Goal: Task Accomplishment & Management: Use online tool/utility

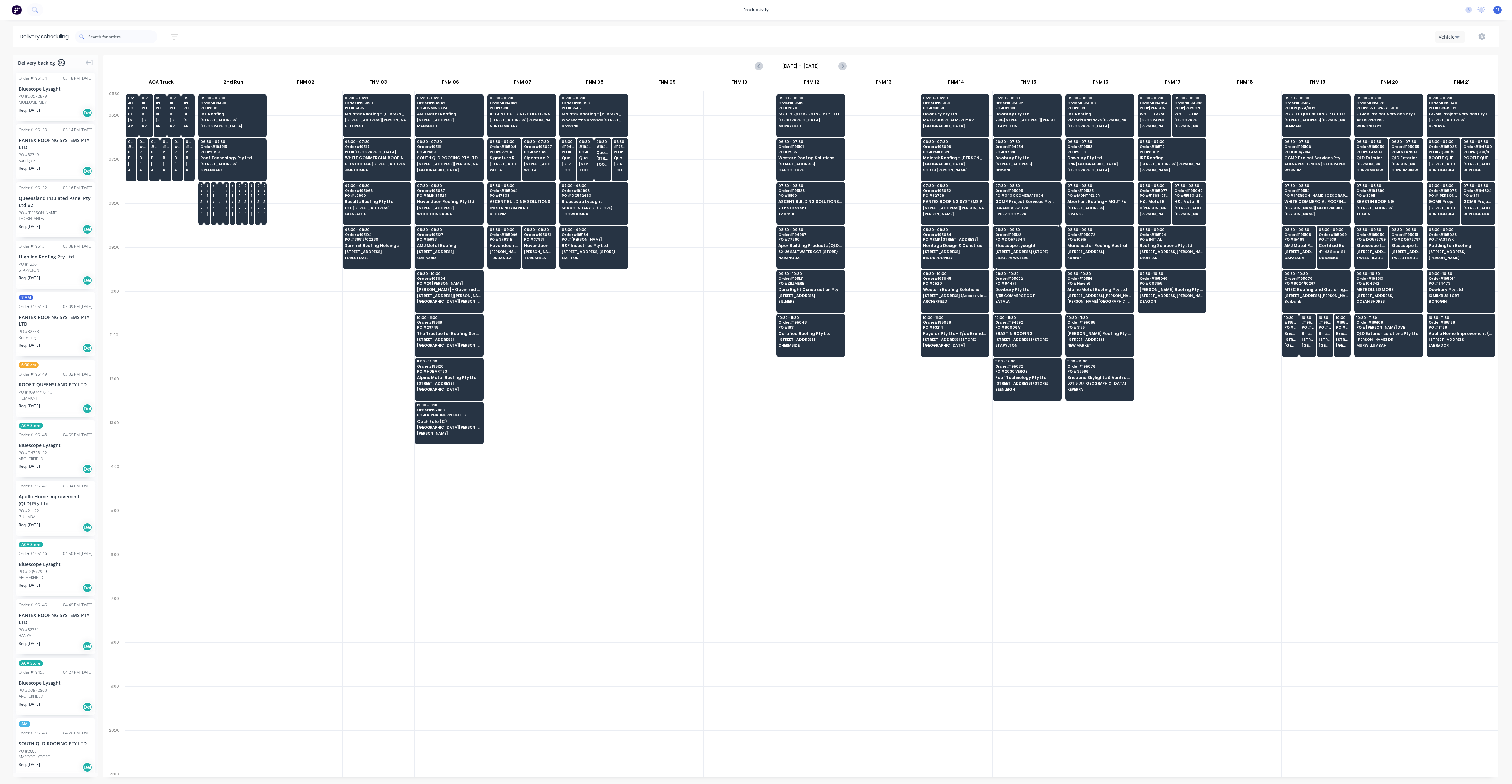
scroll to position [0, 1]
click at [946, 212] on span "[PERSON_NAME]" at bounding box center [955, 214] width 63 height 4
click at [944, 202] on span "PANTEX ROOFING SYSTEMS PTY LTD" at bounding box center [955, 201] width 63 height 4
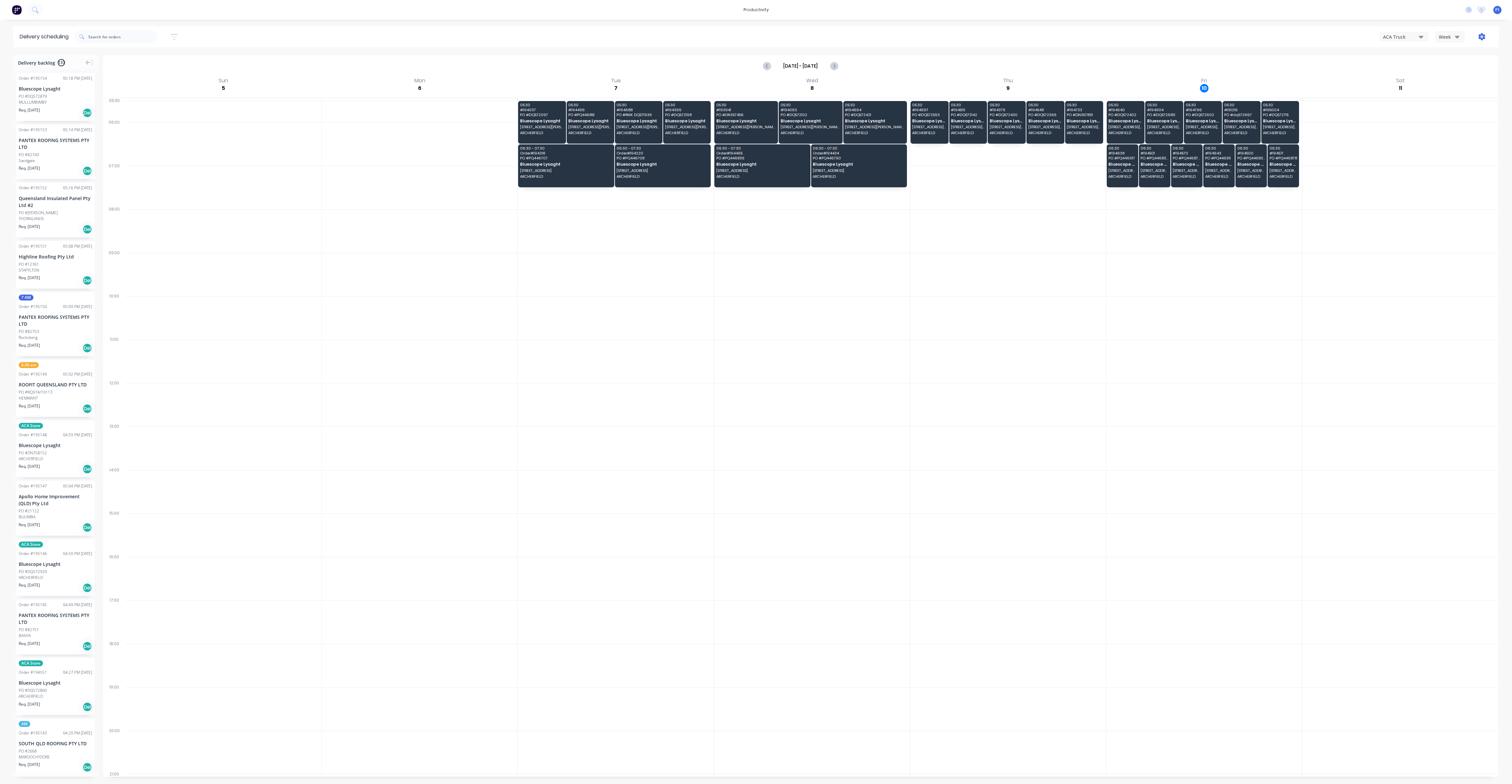
click at [1482, 38] on icon "button" at bounding box center [1481, 36] width 2 height 2
click at [1472, 55] on div "Run Sheet" at bounding box center [1461, 54] width 50 height 9
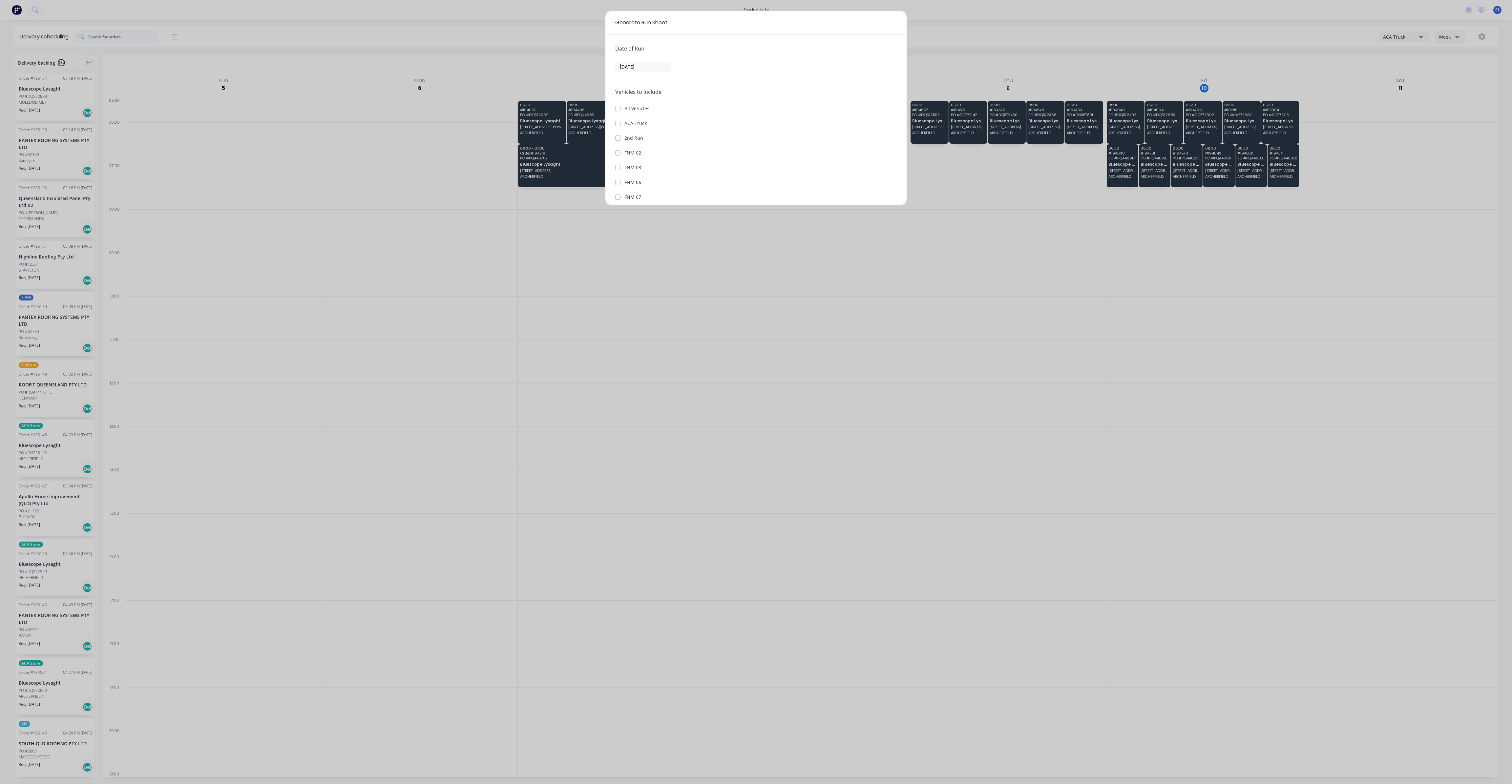
drag, startPoint x: 1116, startPoint y: 256, endPoint x: 1258, endPoint y: 218, distance: 147.0
click at [1126, 258] on div "Generate Run Sheet Date of Run [DATE] Vehicles to include All Vehicles ACA Truc…" at bounding box center [756, 392] width 1512 height 784
click at [1318, 178] on div "Generate Run Sheet Date of Run [DATE] Vehicles to include All Vehicles ACA Truc…" at bounding box center [756, 392] width 1512 height 784
drag, startPoint x: 1339, startPoint y: 163, endPoint x: 1344, endPoint y: 160, distance: 5.8
drag, startPoint x: 1344, startPoint y: 160, endPoint x: 1426, endPoint y: 129, distance: 87.7
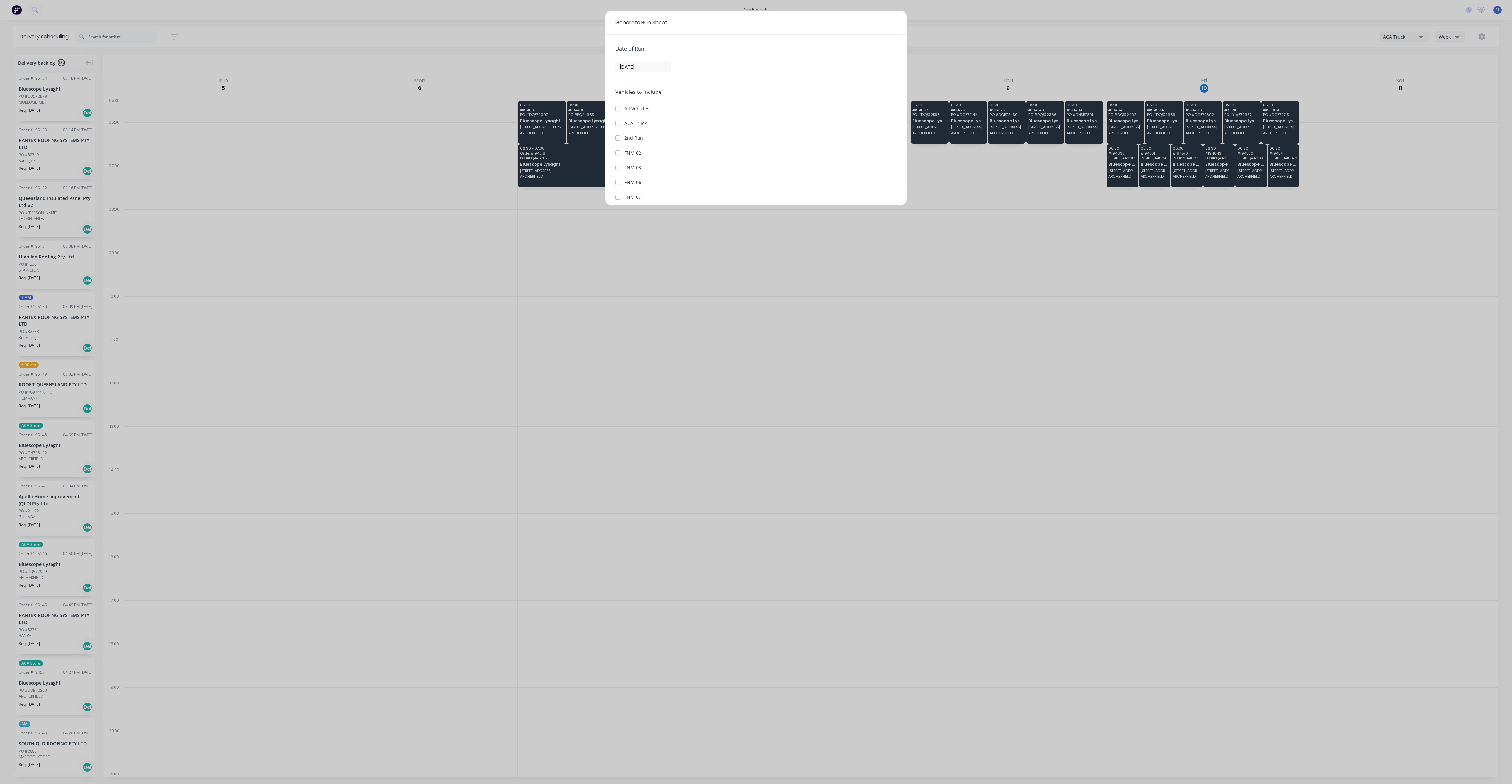
click at [1426, 129] on div "Generate Run Sheet Date of Run [DATE] Vehicles to include All Vehicles ACA Truc…" at bounding box center [756, 392] width 1512 height 784
click at [1004, 70] on div "Generate Run Sheet Date of Run [DATE] Vehicles to include All Vehicles ACA Truc…" at bounding box center [756, 392] width 1512 height 784
click at [690, 195] on button "Cancel" at bounding box center [686, 190] width 26 height 11
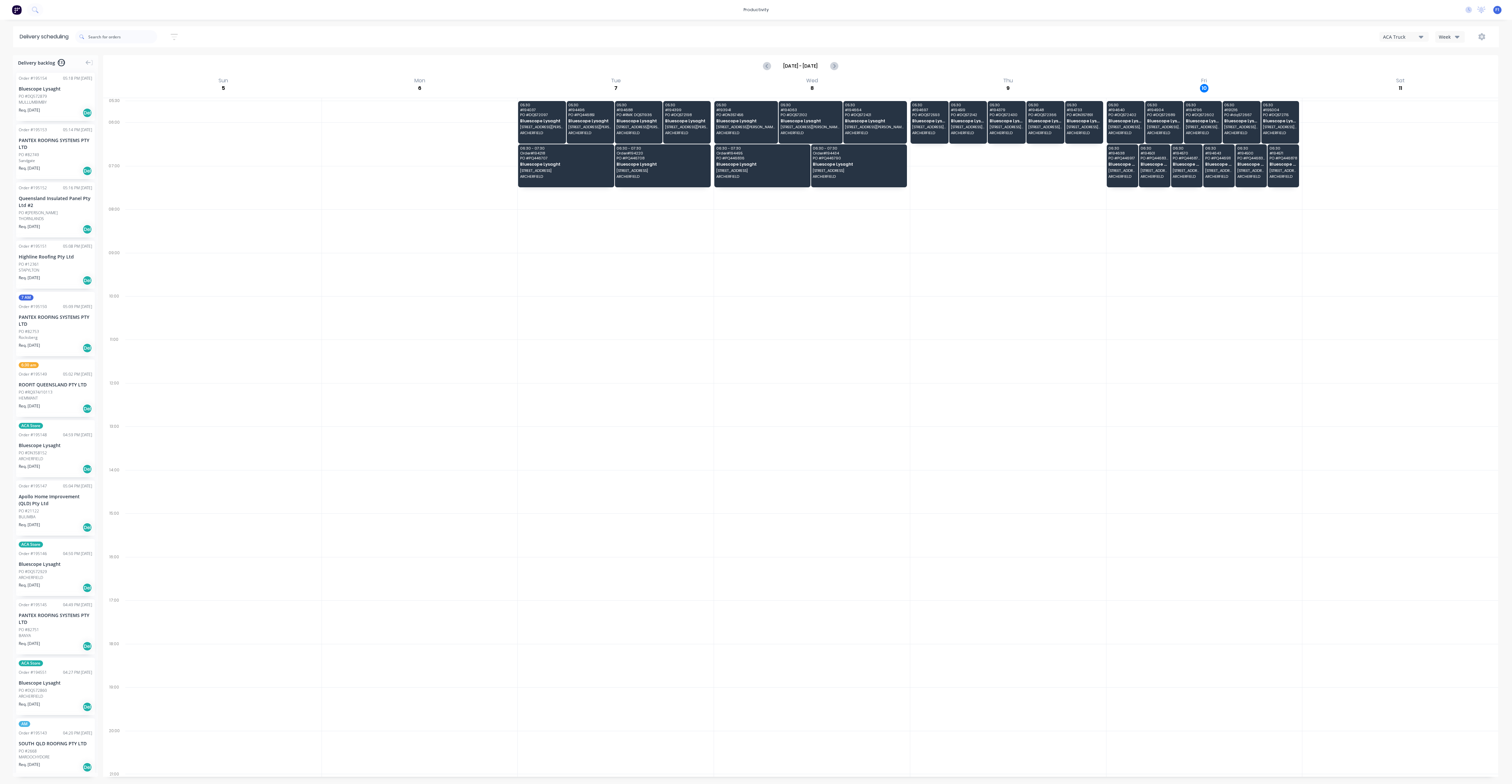
click at [1453, 40] on button "Week" at bounding box center [1450, 37] width 29 height 12
click at [1457, 70] on div "Vehicle" at bounding box center [1468, 67] width 65 height 13
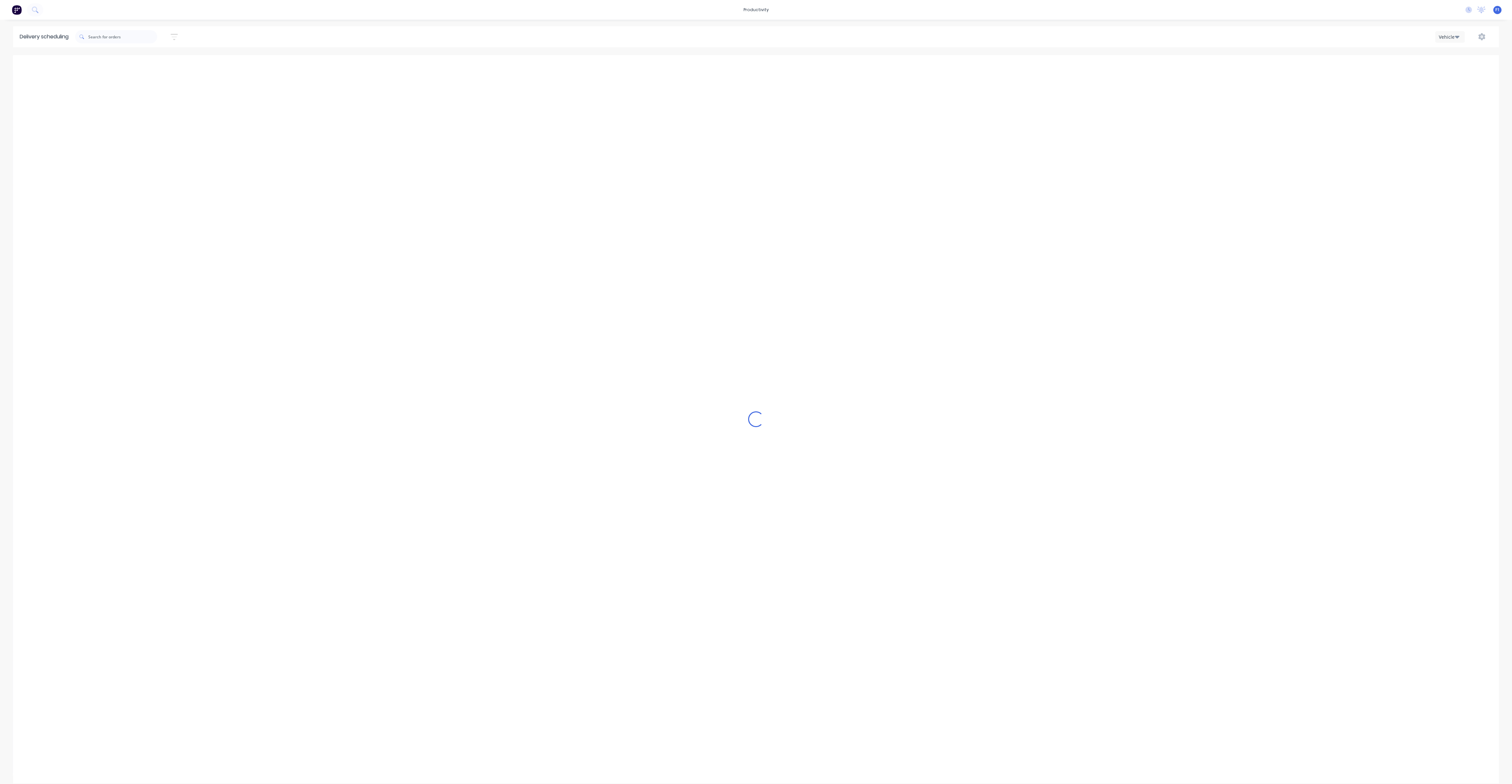
scroll to position [0, 1]
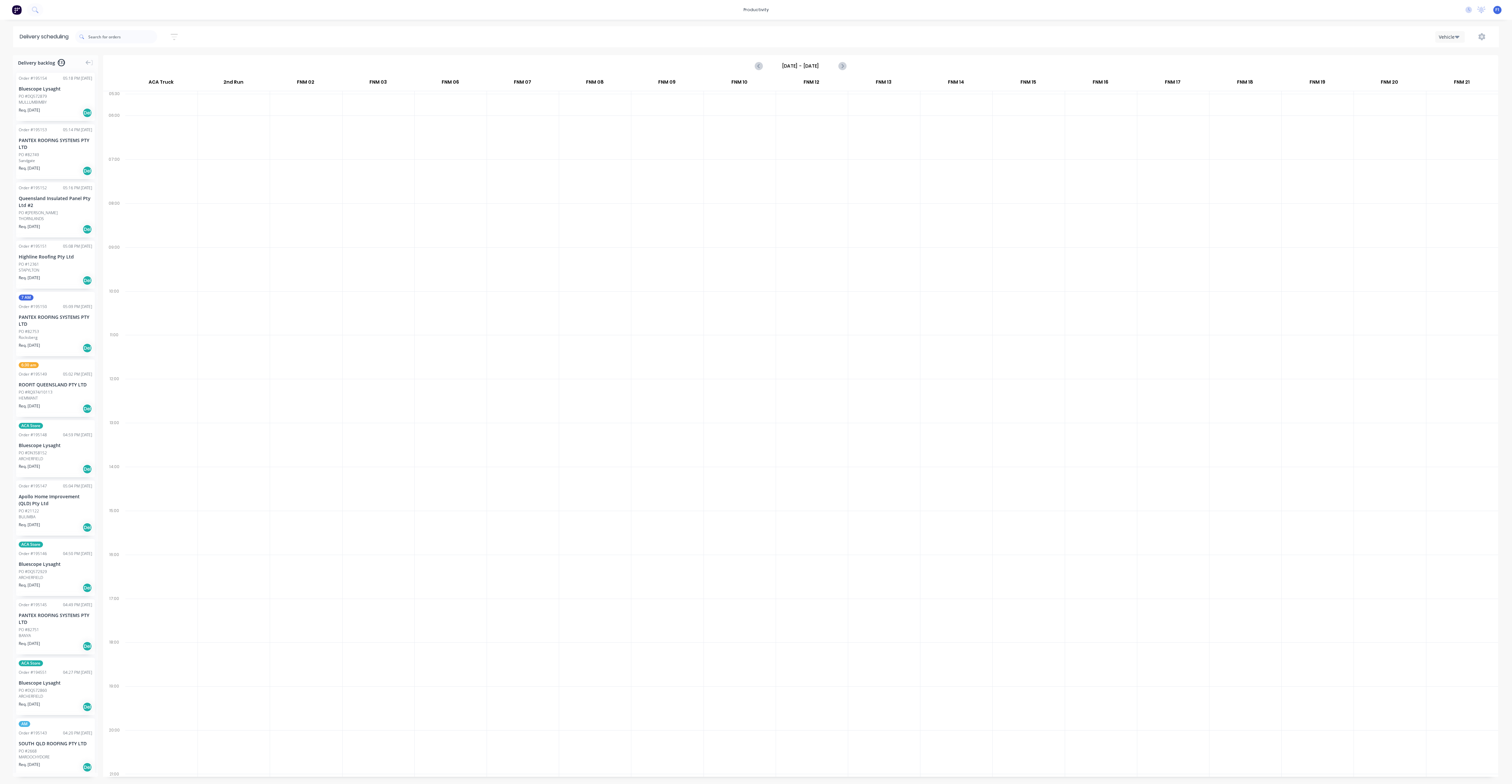
click at [829, 69] on input "[DATE] - [DATE]" at bounding box center [801, 66] width 65 height 10
click at [842, 112] on div "10" at bounding box center [843, 111] width 10 height 10
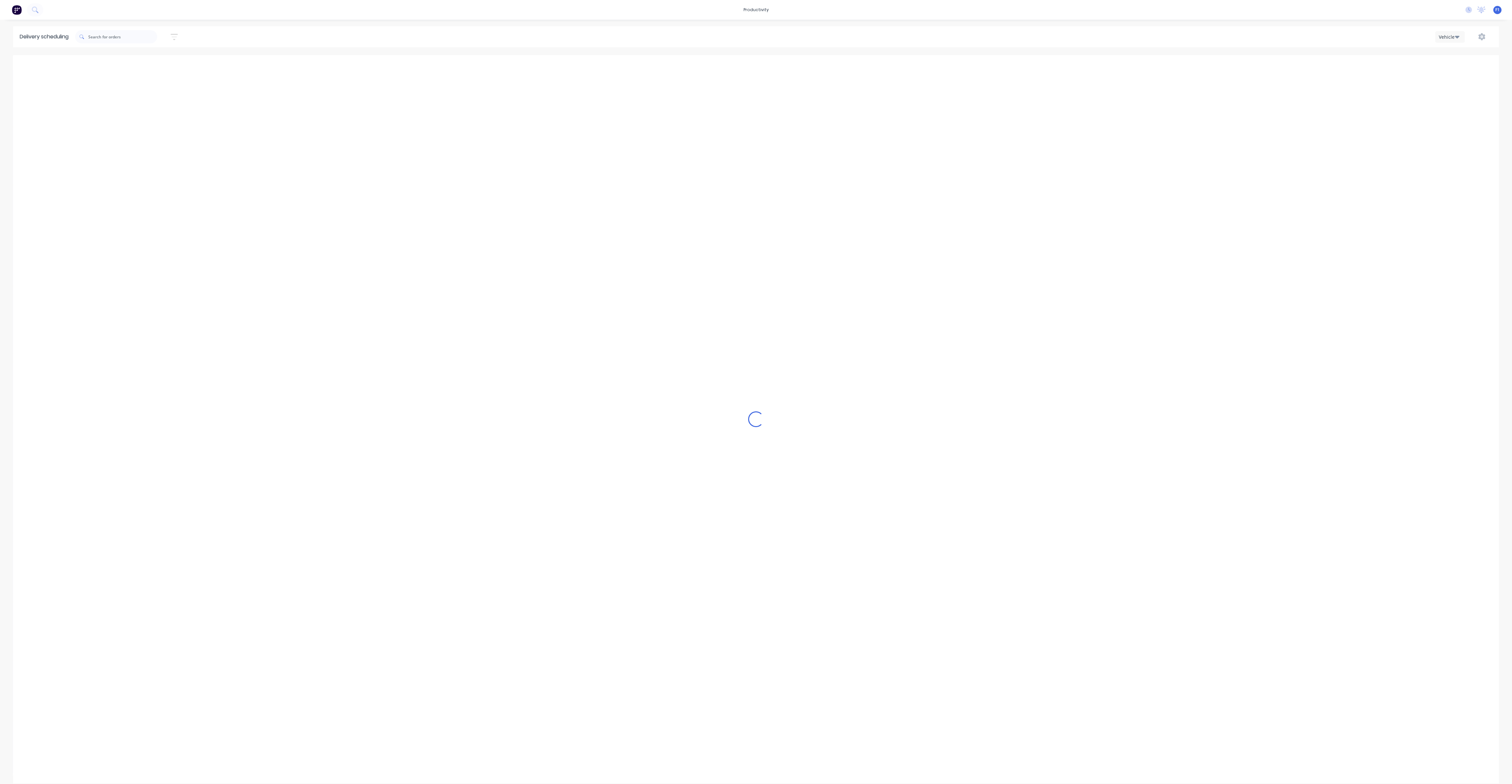
type input "[DATE] - [DATE]"
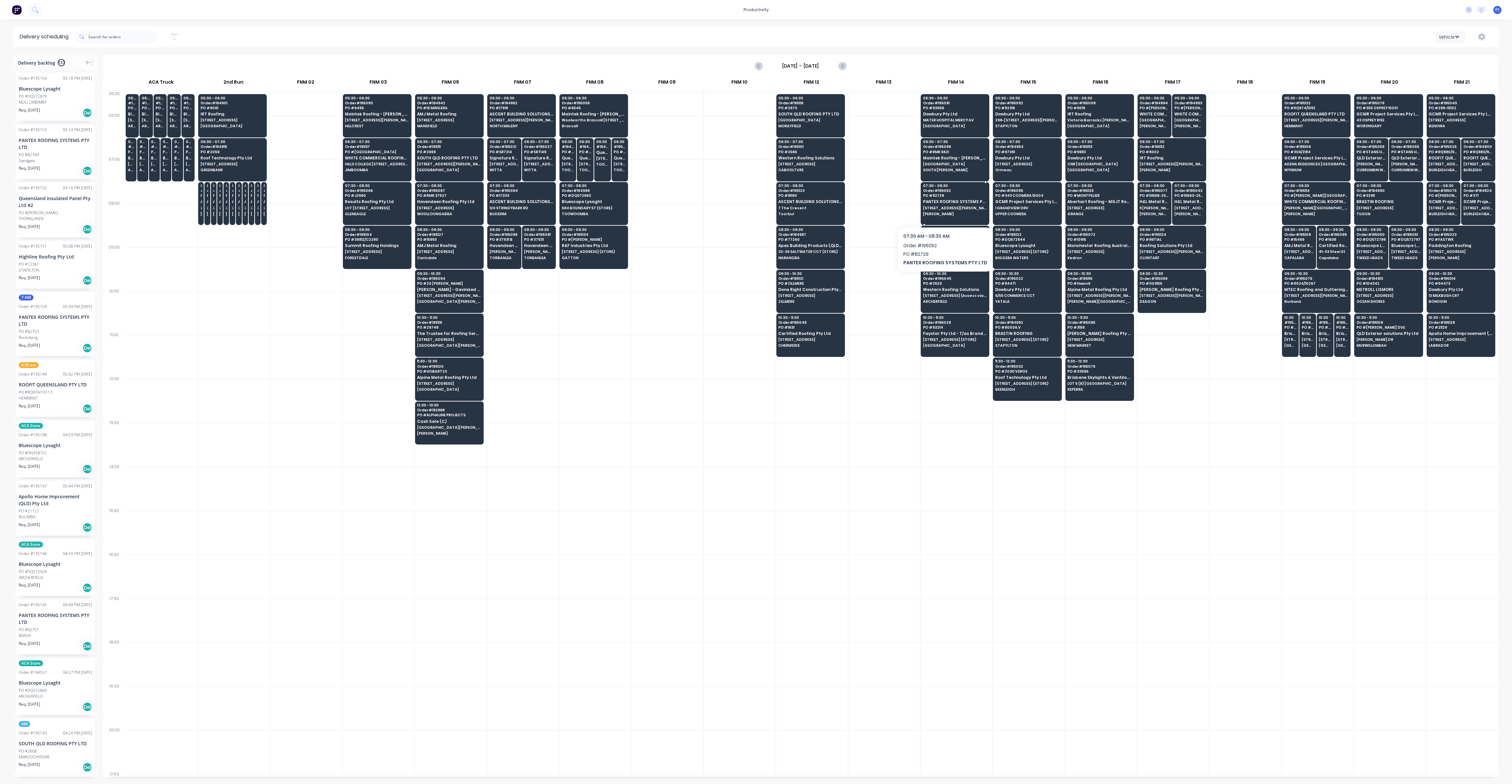
click at [943, 209] on div "07:30 - 08:30 Order # 195052 PO # 82729 PANTEX ROOFING SYSTEMS PTY LTD [STREET_…" at bounding box center [955, 200] width 68 height 37
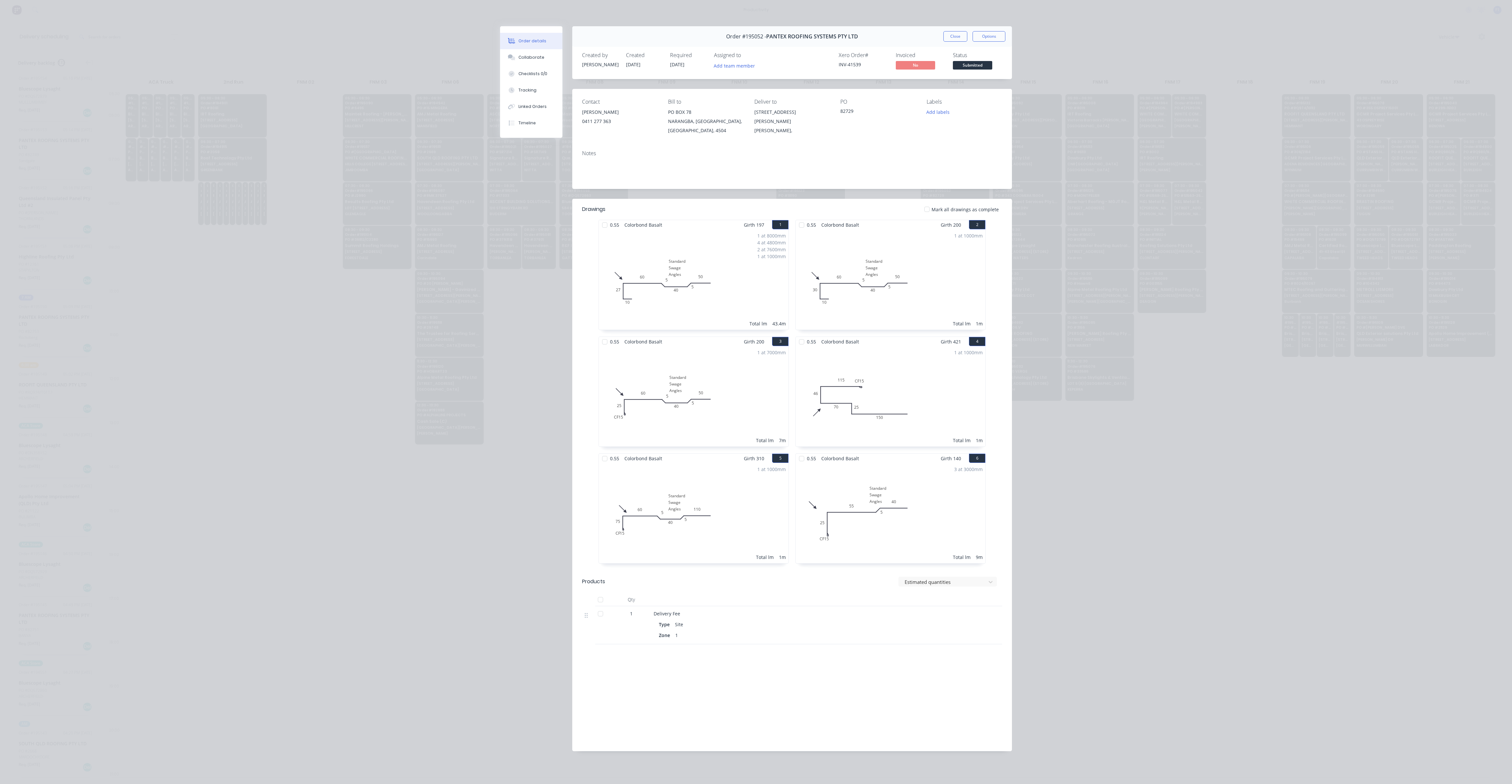
drag, startPoint x: 951, startPoint y: 40, endPoint x: 954, endPoint y: 38, distance: 3.6
click at [951, 40] on button "Close" at bounding box center [955, 36] width 24 height 11
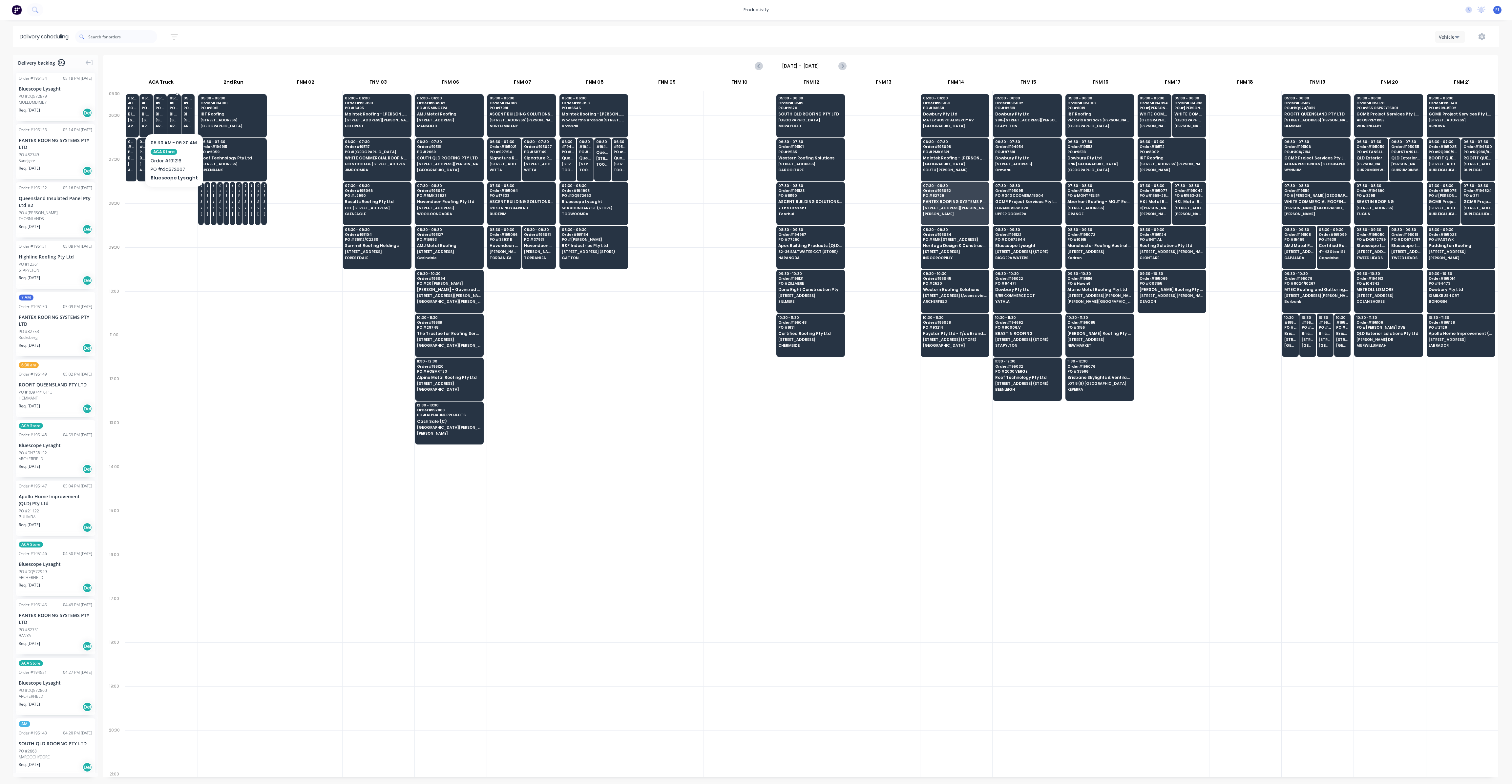
click at [172, 117] on div "05:30 # 191216 PO # dq572667 Bluescope Lysaght [STREET_ADDRESS][PERSON_NAME] (S…" at bounding box center [174, 112] width 12 height 37
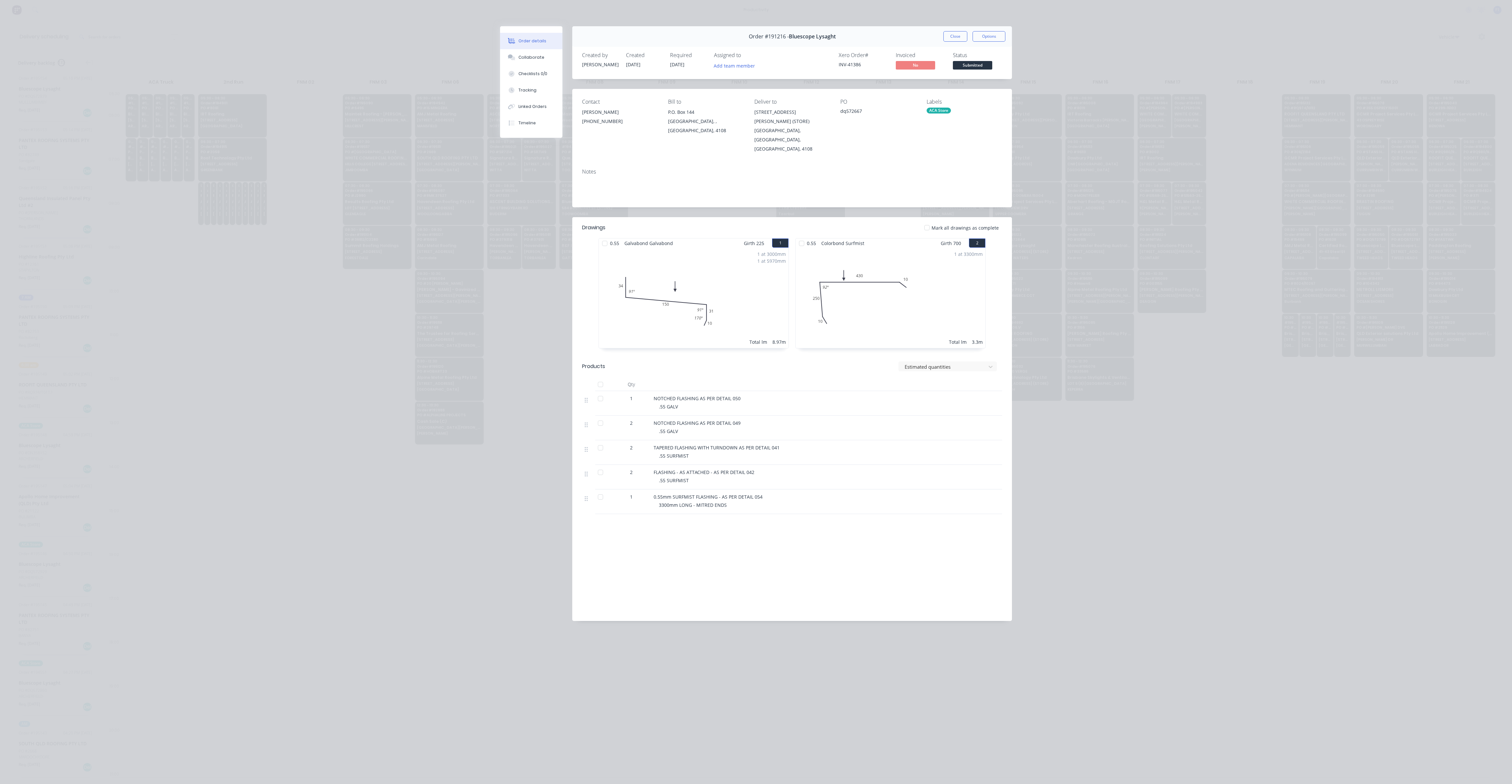
click at [958, 32] on button "Close" at bounding box center [955, 36] width 24 height 11
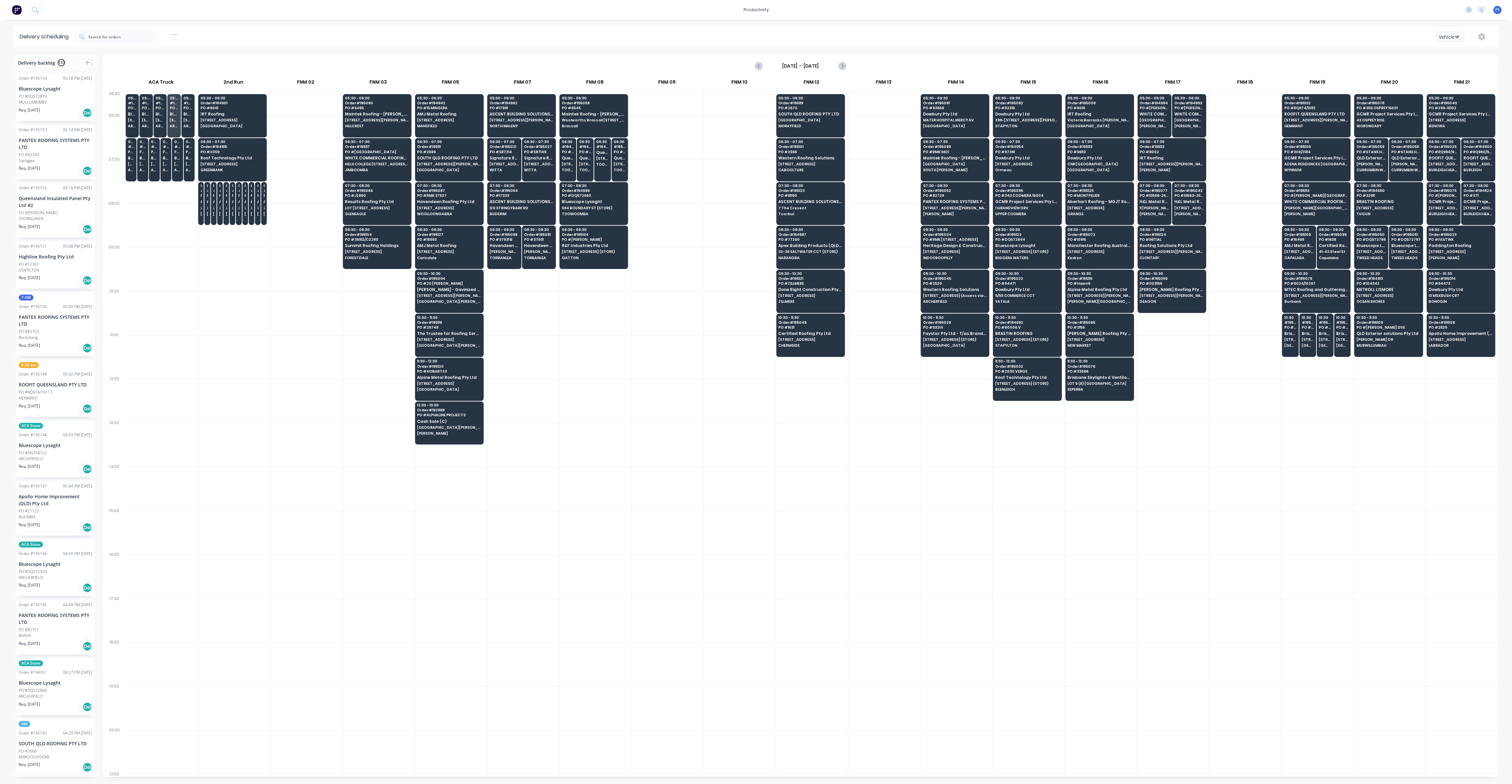
click at [741, 495] on div at bounding box center [740, 488] width 72 height 44
